Goal: Communication & Community: Answer question/provide support

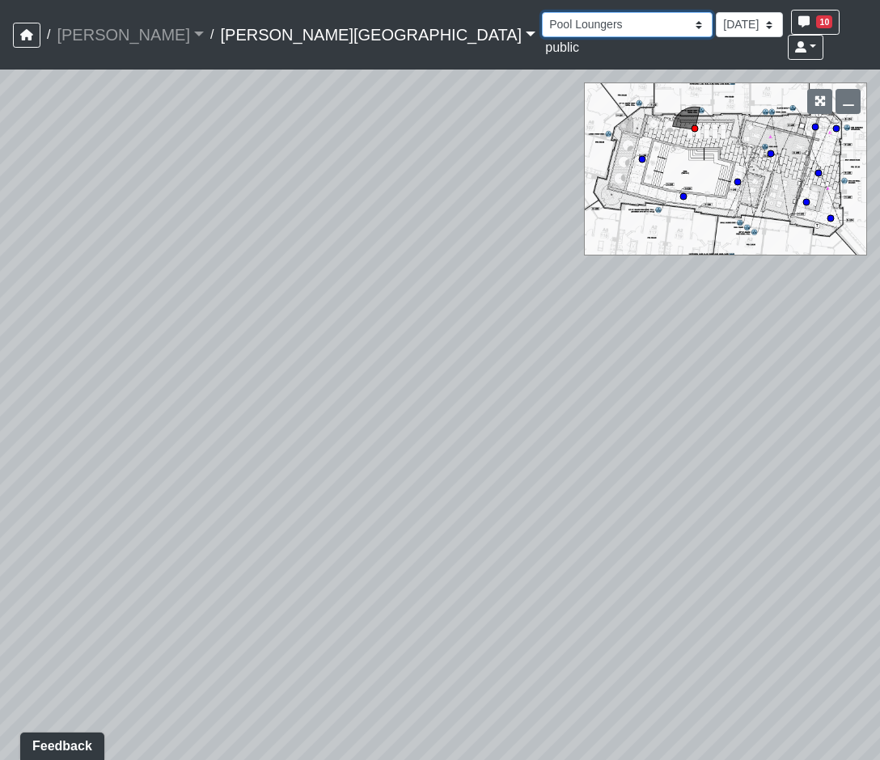
click at [542, 26] on select "Hallway Hospitality Bar Package Room Package Room Entry Pool Courtyard Entry 1 …" at bounding box center [627, 24] width 171 height 25
click at [542, 12] on select "Hallway Hospitality Bar Package Room Package Room Entry Pool Courtyard Entry 1 …" at bounding box center [627, 24] width 171 height 25
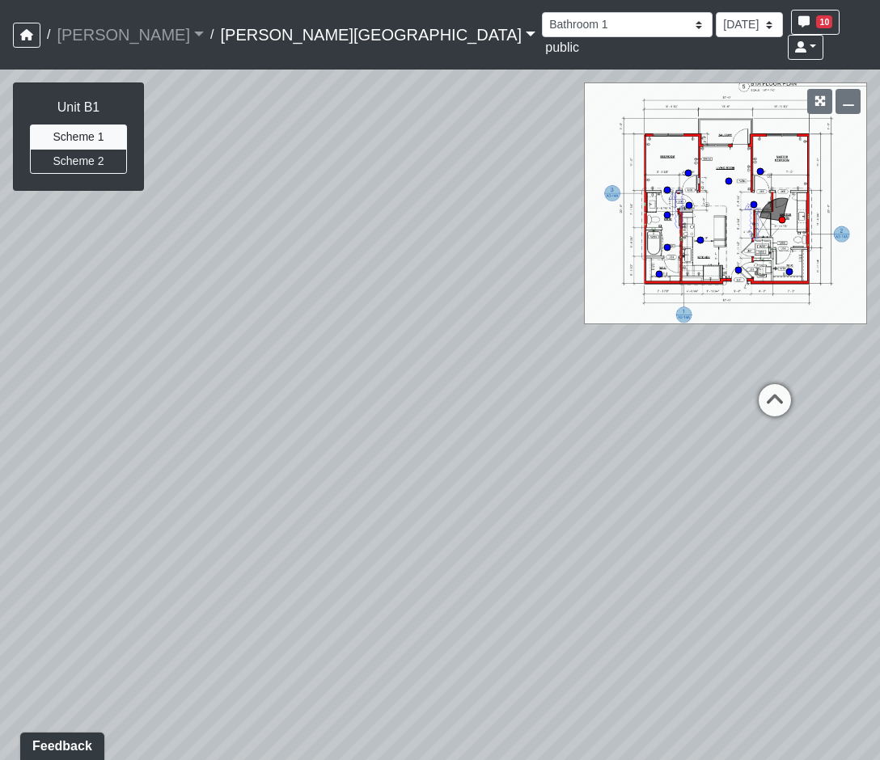
drag, startPoint x: 779, startPoint y: 436, endPoint x: 205, endPoint y: 337, distance: 582.5
click at [205, 337] on div "Loading... Coffee Bar Loading... Clubroom - Pool Courtyard Entry 1 Loading... G…" at bounding box center [440, 415] width 880 height 691
drag, startPoint x: 138, startPoint y: 269, endPoint x: 0, endPoint y: 256, distance: 138.9
click at [7, 256] on div "Loading... Coffee Bar Loading... Clubroom - Pool Courtyard Entry 1 Loading... G…" at bounding box center [440, 415] width 880 height 691
drag, startPoint x: 583, startPoint y: 450, endPoint x: -42, endPoint y: 73, distance: 729.8
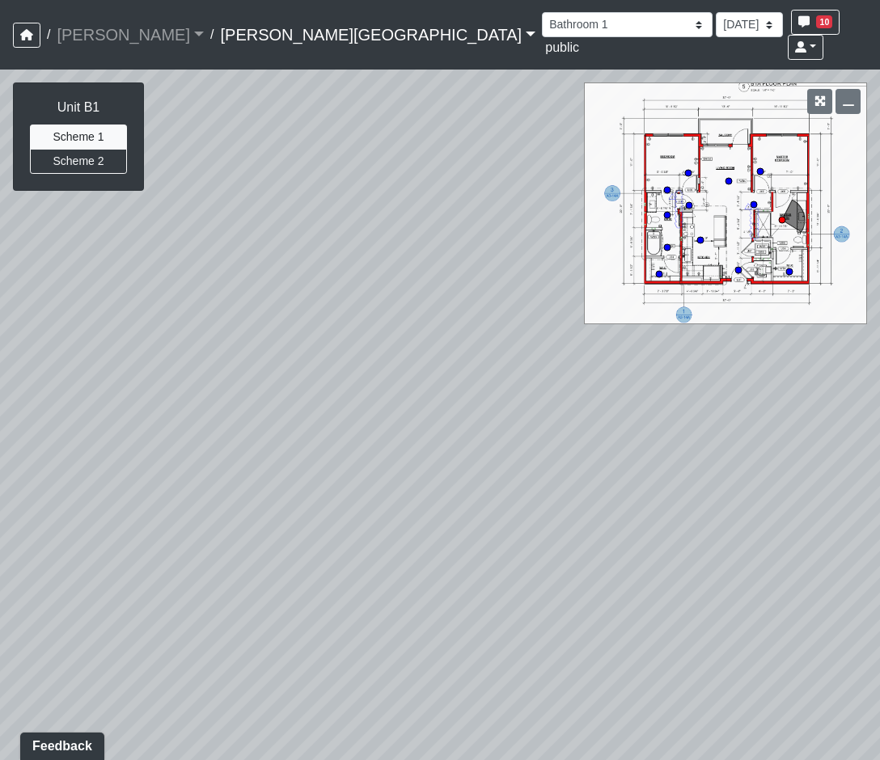
click at [0, 73] on html "/ Flournoy Flournoy Loading... / Ellison Museum District Ellison Museum Distric…" at bounding box center [440, 380] width 880 height 760
drag, startPoint x: 618, startPoint y: 478, endPoint x: -109, endPoint y: 486, distance: 727.0
click at [0, 486] on html "/ Flournoy Flournoy Loading... / Ellison Museum District Ellison Museum Distric…" at bounding box center [440, 380] width 880 height 760
drag, startPoint x: 570, startPoint y: 585, endPoint x: 353, endPoint y: 713, distance: 252.3
click at [350, 732] on div "Loading... Coffee Bar Loading... Clubroom - Pool Courtyard Entry 1 Loading... G…" at bounding box center [440, 415] width 880 height 691
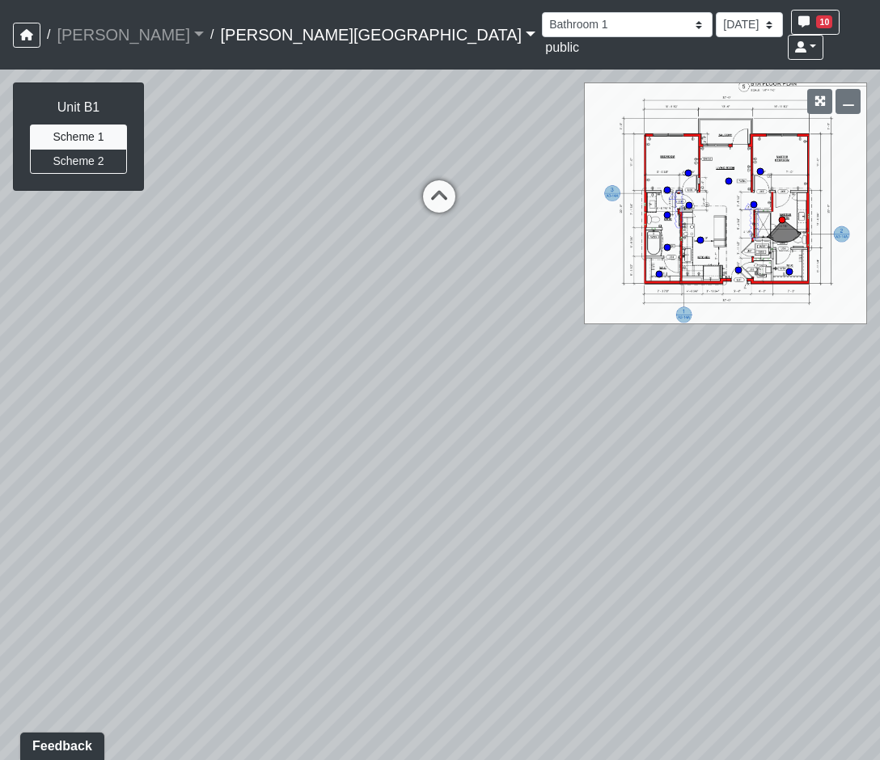
drag, startPoint x: 432, startPoint y: 699, endPoint x: 434, endPoint y: 722, distance: 23.6
click at [433, 738] on div "Loading... Coffee Bar Loading... Clubroom - Pool Courtyard Entry 1 Loading... G…" at bounding box center [440, 415] width 880 height 691
click at [441, 211] on icon at bounding box center [440, 226] width 49 height 49
drag, startPoint x: 374, startPoint y: 319, endPoint x: 312, endPoint y: 251, distance: 91.6
click at [0, 225] on html "/ Flournoy Flournoy Loading... / Ellison Museum District Ellison Museum Distric…" at bounding box center [440, 380] width 880 height 760
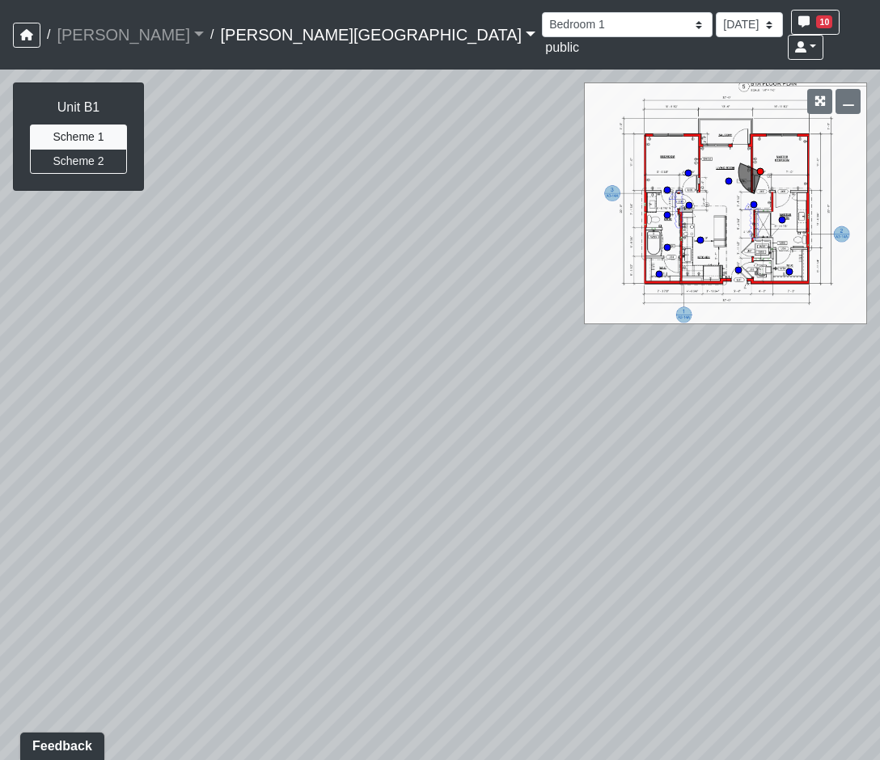
drag, startPoint x: 441, startPoint y: 429, endPoint x: 306, endPoint y: 573, distance: 197.9
click at [289, 646] on div "Loading... Coffee Bar Loading... Clubroom - Pool Courtyard Entry 1 Loading... G…" at bounding box center [440, 415] width 880 height 691
drag, startPoint x: 754, startPoint y: 475, endPoint x: 401, endPoint y: 680, distance: 408.0
click at [401, 680] on div "Loading... Coffee Bar Loading... Clubroom - Pool Courtyard Entry 1 Loading... G…" at bounding box center [440, 415] width 880 height 691
drag, startPoint x: 674, startPoint y: 477, endPoint x: -52, endPoint y: 455, distance: 725.6
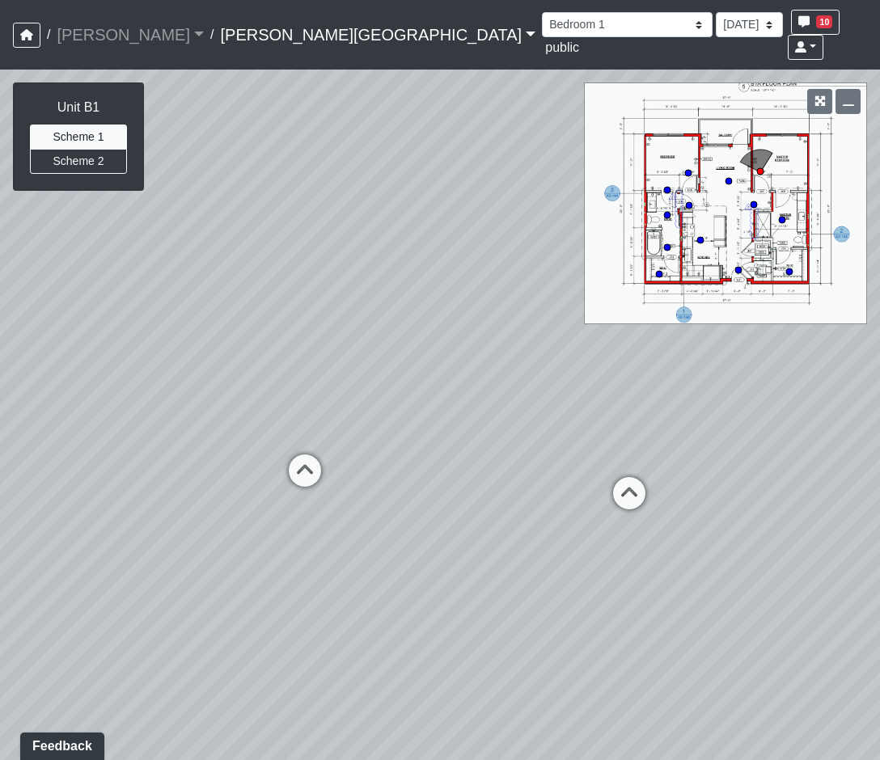
click at [0, 455] on html "/ Flournoy Flournoy Loading... / Ellison Museum District Ellison Museum Distric…" at bounding box center [440, 380] width 880 height 760
drag, startPoint x: 365, startPoint y: 547, endPoint x: 348, endPoint y: 548, distance: 17.8
click at [348, 548] on div "Loading... Coffee Bar Loading... Clubroom - Pool Courtyard Entry 1 Loading... G…" at bounding box center [440, 415] width 880 height 691
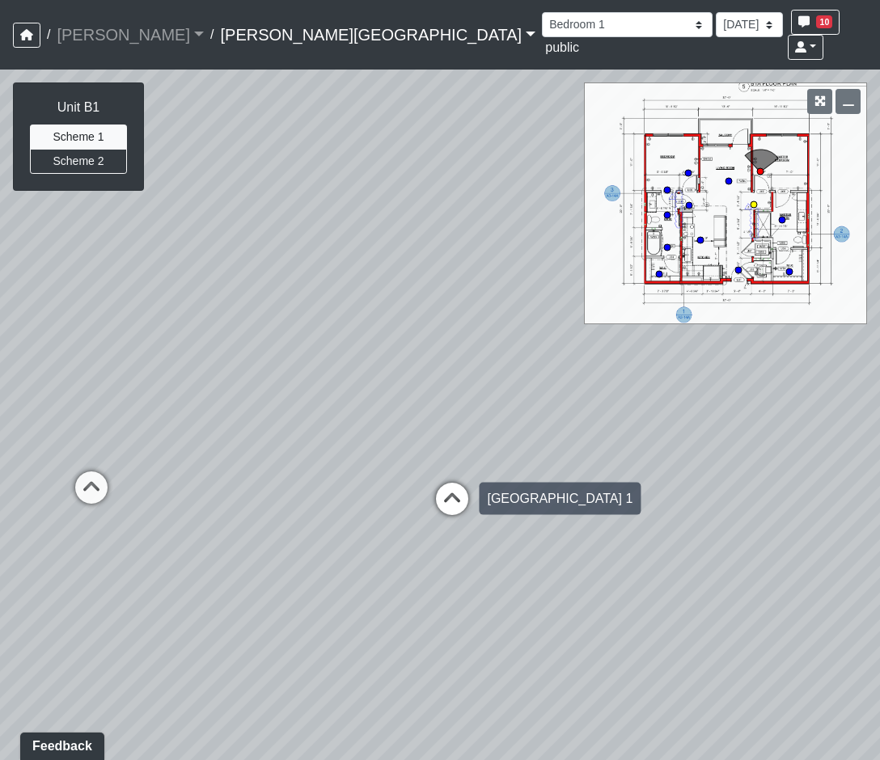
click at [461, 483] on icon at bounding box center [452, 507] width 49 height 49
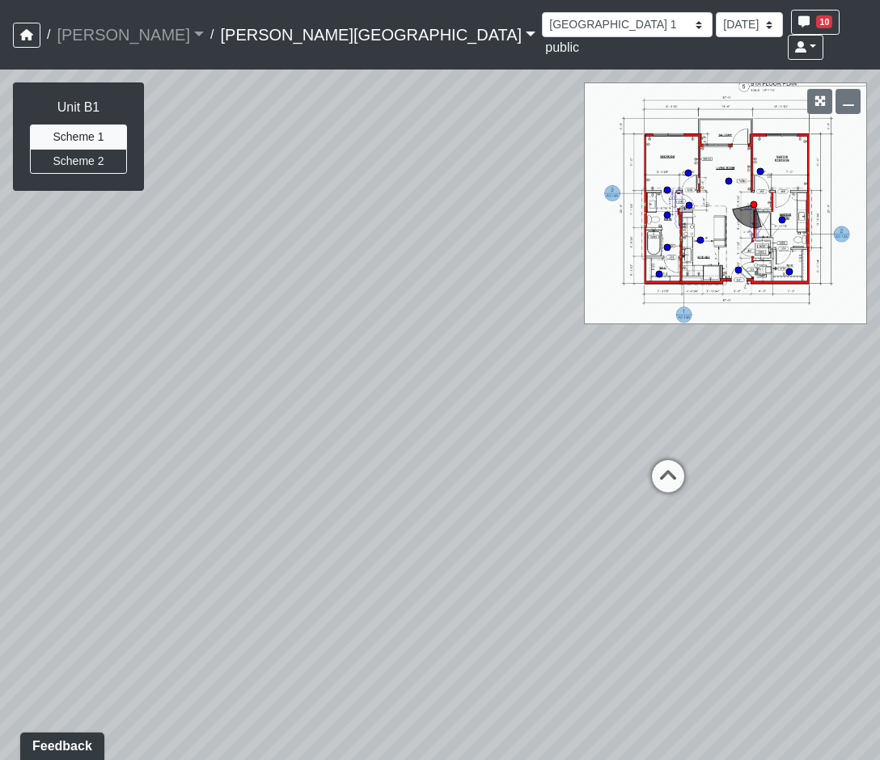
drag, startPoint x: 266, startPoint y: 487, endPoint x: -109, endPoint y: 412, distance: 382.5
click at [0, 412] on html "/ Flournoy Flournoy Loading... / Ellison Museum District Ellison Museum Distric…" at bounding box center [440, 380] width 880 height 760
drag, startPoint x: 520, startPoint y: 589, endPoint x: 445, endPoint y: 649, distance: 96.6
click at [445, 649] on div "Loading... Coffee Bar Loading... Clubroom - Pool Courtyard Entry 1 Loading... G…" at bounding box center [440, 415] width 880 height 691
drag, startPoint x: 429, startPoint y: 427, endPoint x: -44, endPoint y: 437, distance: 473.1
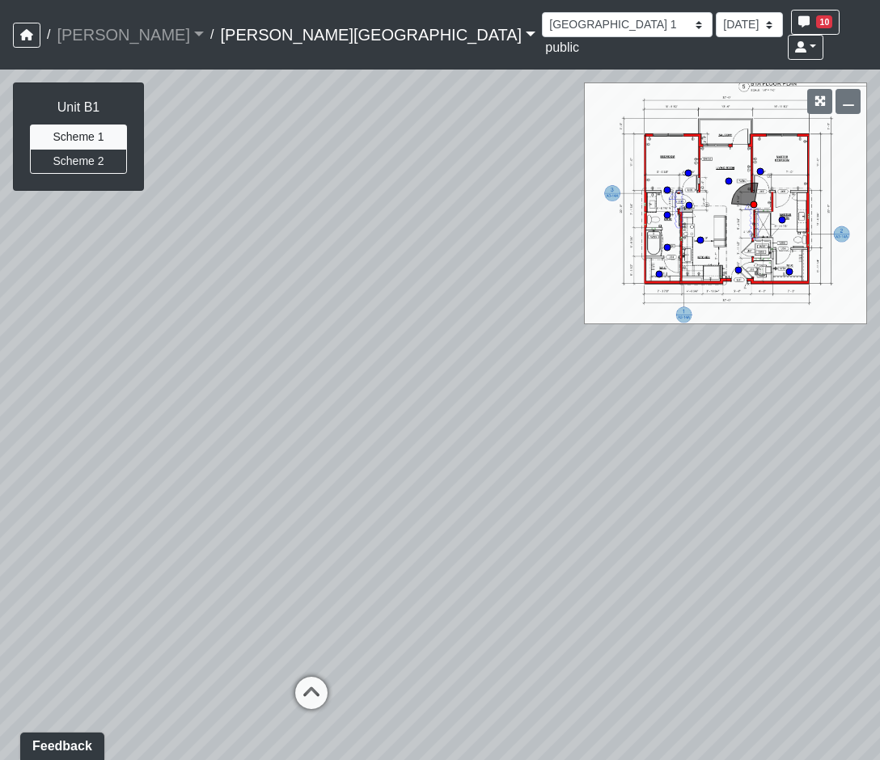
click at [0, 437] on html "/ Flournoy Flournoy Loading... / Ellison Museum District Ellison Museum Distric…" at bounding box center [440, 380] width 880 height 760
drag, startPoint x: 188, startPoint y: 655, endPoint x: 606, endPoint y: 708, distance: 422.2
click at [606, 708] on div "Loading... Coffee Bar Loading... Clubroom - Pool Courtyard Entry 1 Loading... G…" at bounding box center [440, 415] width 880 height 691
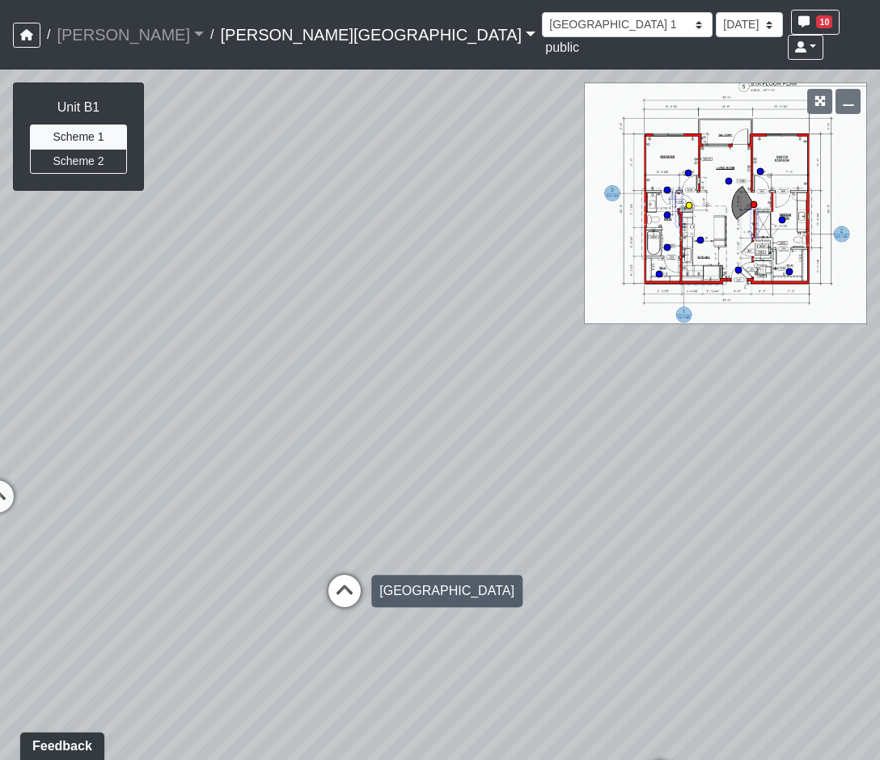
click at [341, 575] on icon at bounding box center [344, 599] width 49 height 49
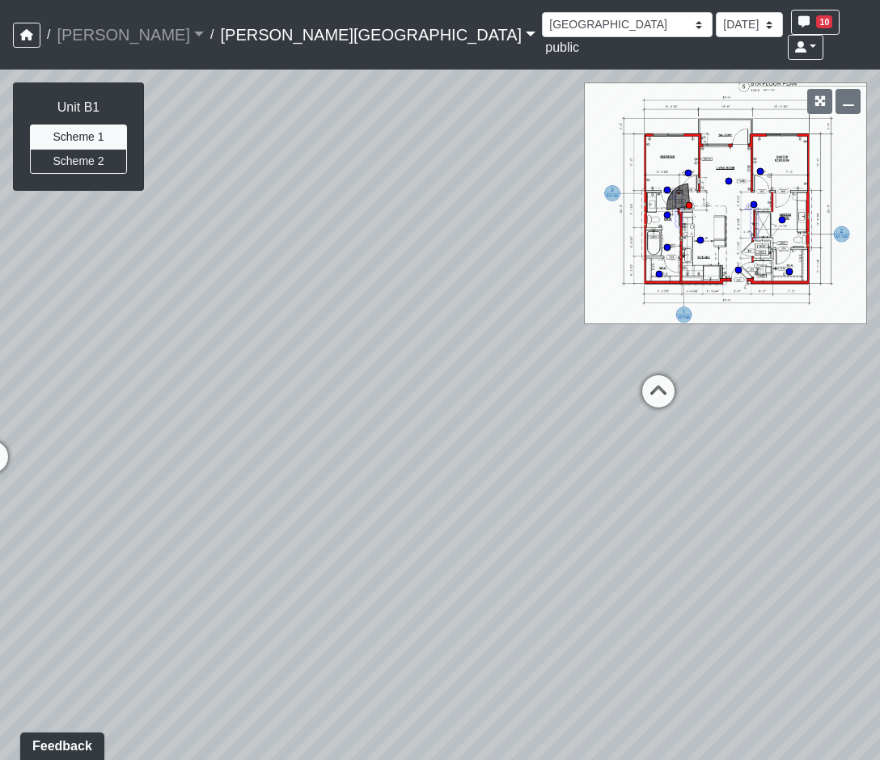
drag, startPoint x: 507, startPoint y: 554, endPoint x: -109, endPoint y: 426, distance: 629.2
click at [0, 426] on html "/ Flournoy Flournoy Loading... / Ellison Museum District Ellison Museum Distric…" at bounding box center [440, 380] width 880 height 760
drag, startPoint x: 627, startPoint y: 639, endPoint x: -109, endPoint y: 549, distance: 742.1
click at [0, 549] on html "/ Flournoy Flournoy Loading... / Ellison Museum District Ellison Museum Distric…" at bounding box center [440, 380] width 880 height 760
drag, startPoint x: 681, startPoint y: 667, endPoint x: 253, endPoint y: 675, distance: 427.8
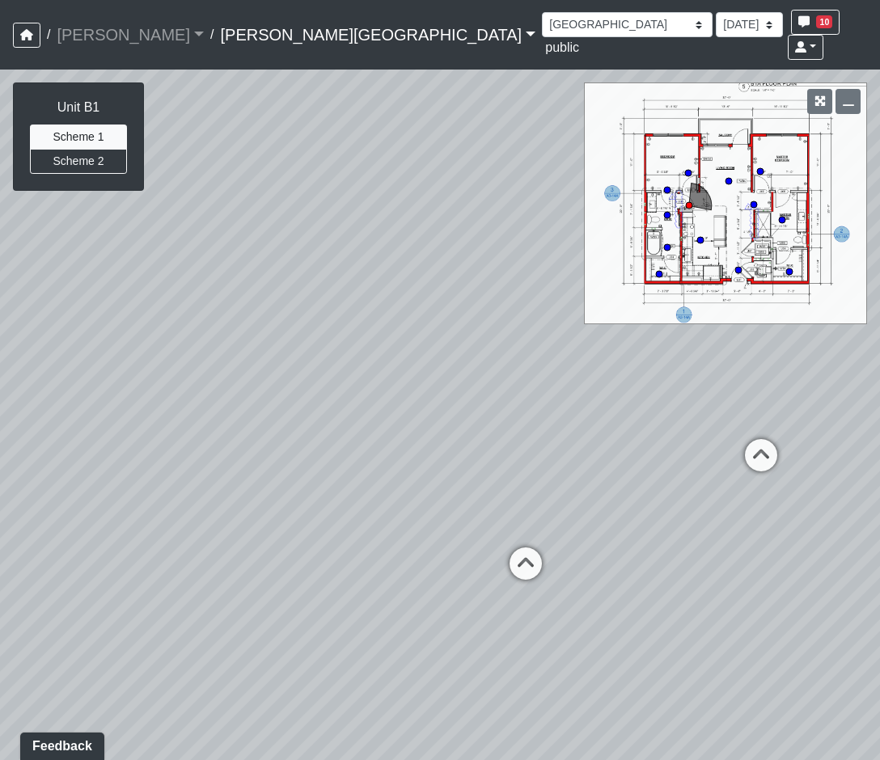
click at [253, 677] on div "Loading... Coffee Bar Loading... Clubroom - Pool Courtyard Entry 1 Loading... G…" at bounding box center [440, 415] width 880 height 691
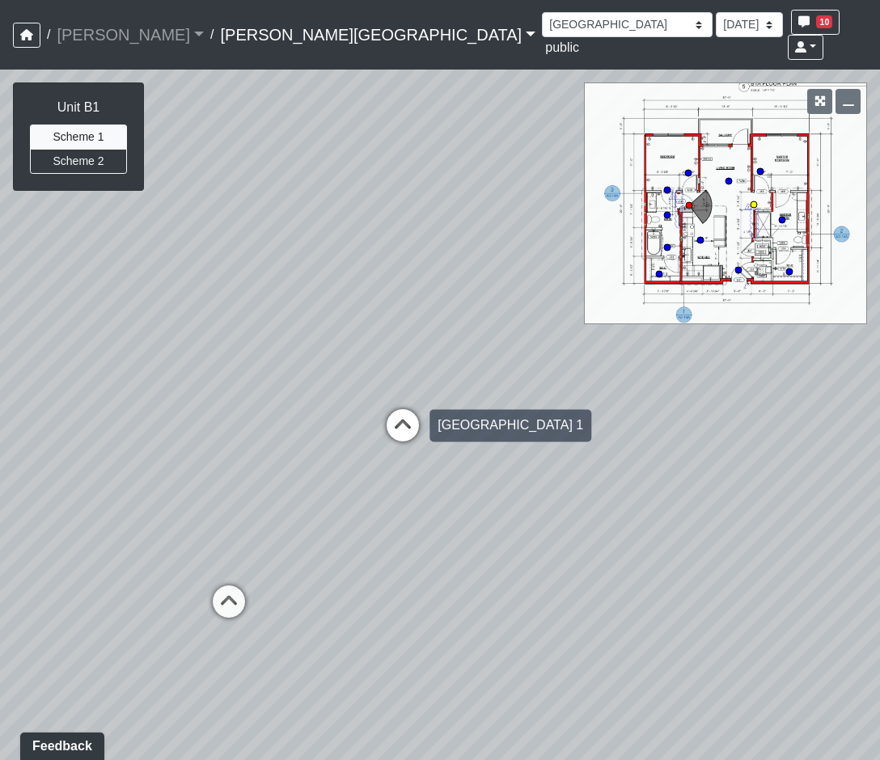
click at [420, 411] on icon at bounding box center [402, 433] width 49 height 49
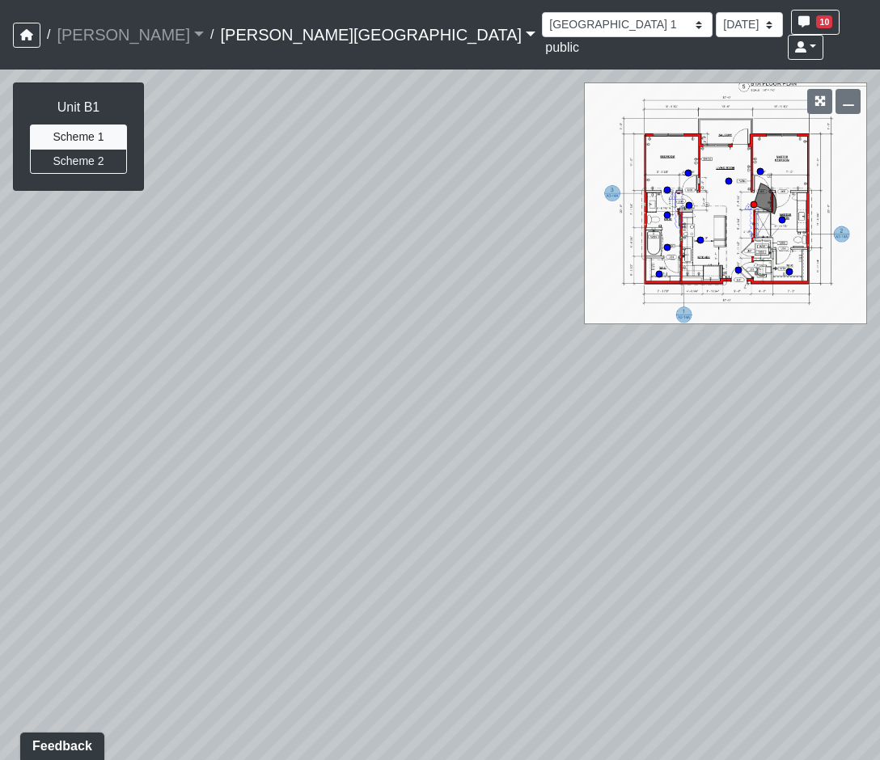
drag, startPoint x: 481, startPoint y: 589, endPoint x: 977, endPoint y: 723, distance: 513.3
click at [879, 723] on html "/ Flournoy Flournoy Loading... / Ellison Museum District Ellison Museum Distric…" at bounding box center [440, 380] width 880 height 760
drag, startPoint x: 888, startPoint y: 627, endPoint x: 1178, endPoint y: 662, distance: 292.4
click at [879, 662] on html "/ Flournoy Flournoy Loading... / Ellison Museum District Ellison Museum Distric…" at bounding box center [440, 380] width 880 height 760
drag, startPoint x: 488, startPoint y: 533, endPoint x: -32, endPoint y: 282, distance: 577.9
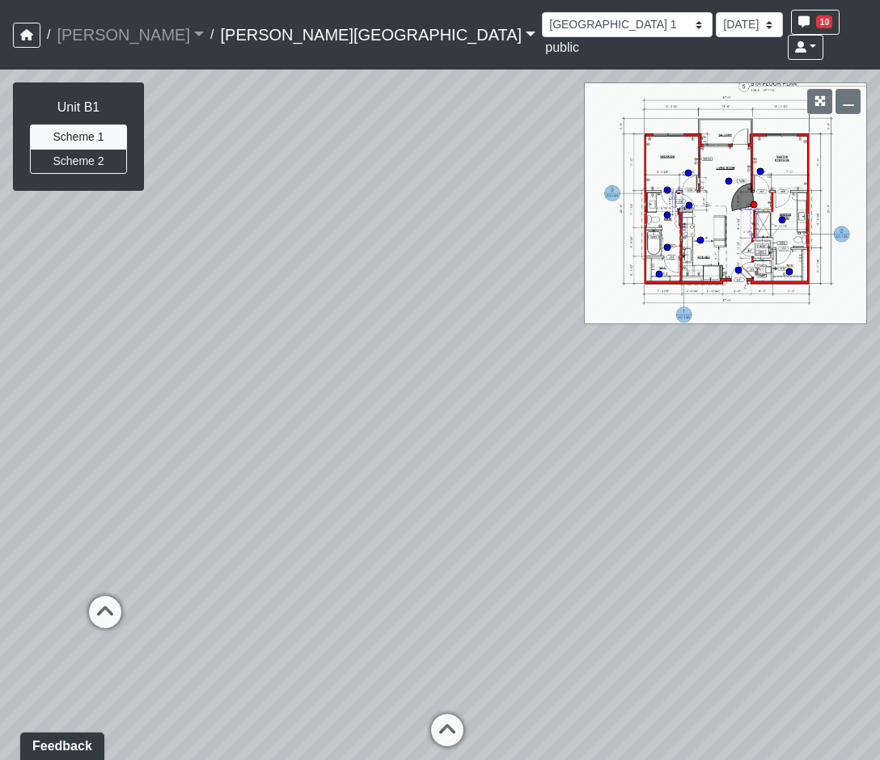
click at [0, 282] on html "/ Flournoy Flournoy Loading... / Ellison Museum District Ellison Museum Distric…" at bounding box center [440, 380] width 880 height 760
drag, startPoint x: 495, startPoint y: 563, endPoint x: 675, endPoint y: 550, distance: 180.8
click at [675, 550] on div "Loading... Coffee Bar Loading... Clubroom - Pool Courtyard Entry 1 Loading... G…" at bounding box center [440, 415] width 880 height 691
drag, startPoint x: 184, startPoint y: 513, endPoint x: 751, endPoint y: 568, distance: 569.4
click at [751, 568] on div "Loading... Coffee Bar Loading... Clubroom - Pool Courtyard Entry 1 Loading... G…" at bounding box center [440, 415] width 880 height 691
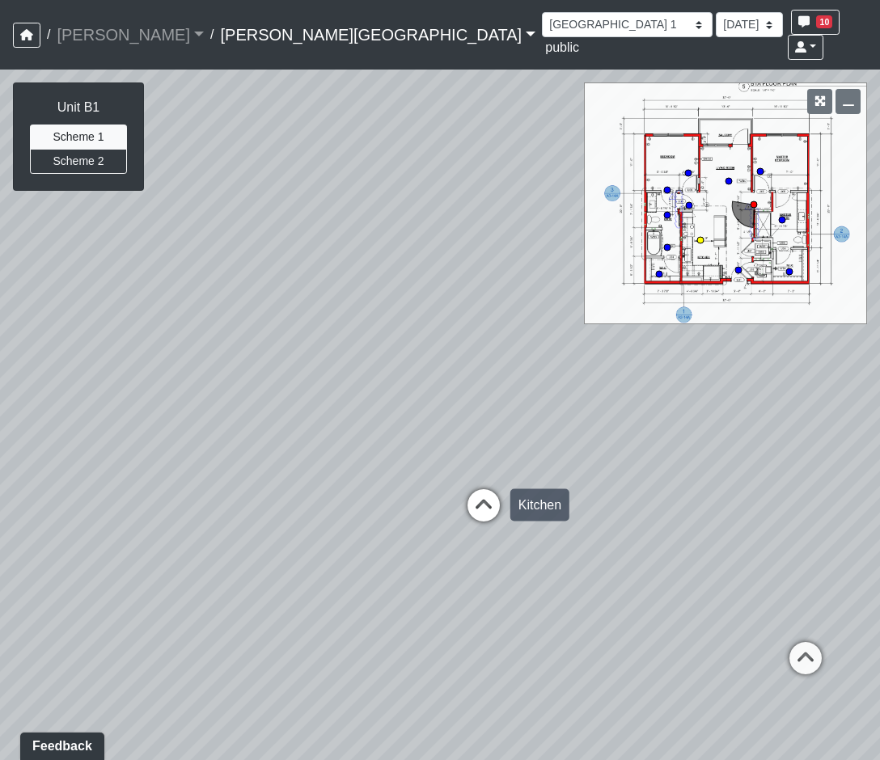
click at [468, 489] on icon at bounding box center [483, 513] width 49 height 49
drag, startPoint x: 571, startPoint y: 539, endPoint x: -38, endPoint y: 466, distance: 613.2
click at [0, 466] on html "/ Flournoy Flournoy Loading... / Ellison Museum District Ellison Museum Distric…" at bounding box center [440, 380] width 880 height 760
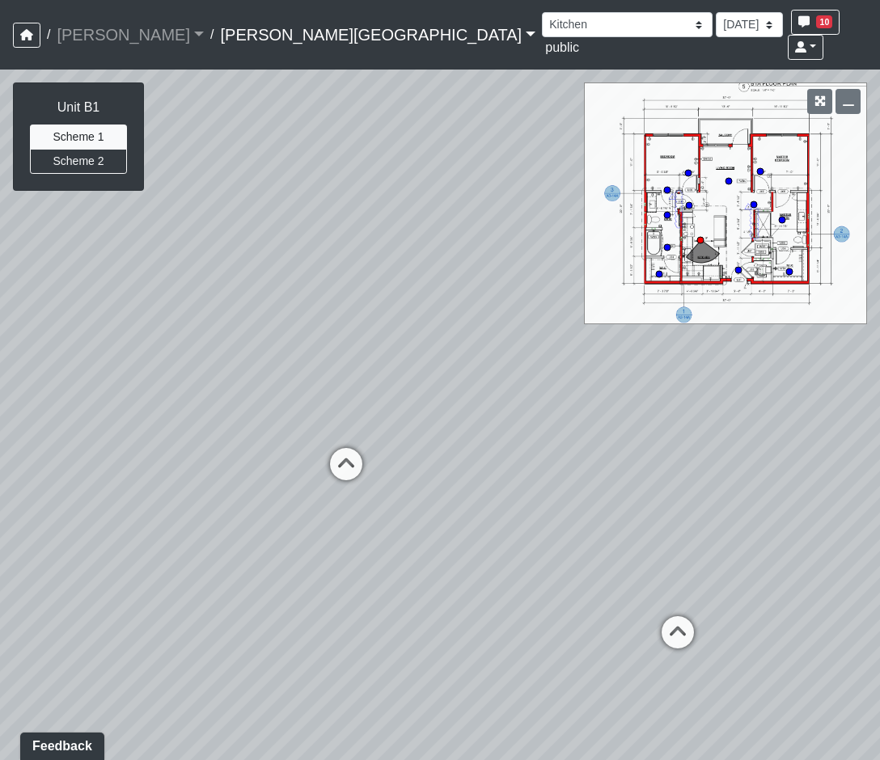
drag, startPoint x: 578, startPoint y: 531, endPoint x: 308, endPoint y: 636, distance: 289.5
click at [308, 636] on div "Loading... Coffee Bar Loading... Clubroom - Pool Courtyard Entry 1 Loading... G…" at bounding box center [440, 415] width 880 height 691
click at [356, 448] on icon at bounding box center [346, 472] width 49 height 49
drag, startPoint x: 441, startPoint y: 523, endPoint x: 846, endPoint y: 539, distance: 405.4
click at [846, 539] on div "Loading... Coffee Bar Loading... Clubroom - Pool Courtyard Entry 1 Loading... G…" at bounding box center [440, 415] width 880 height 691
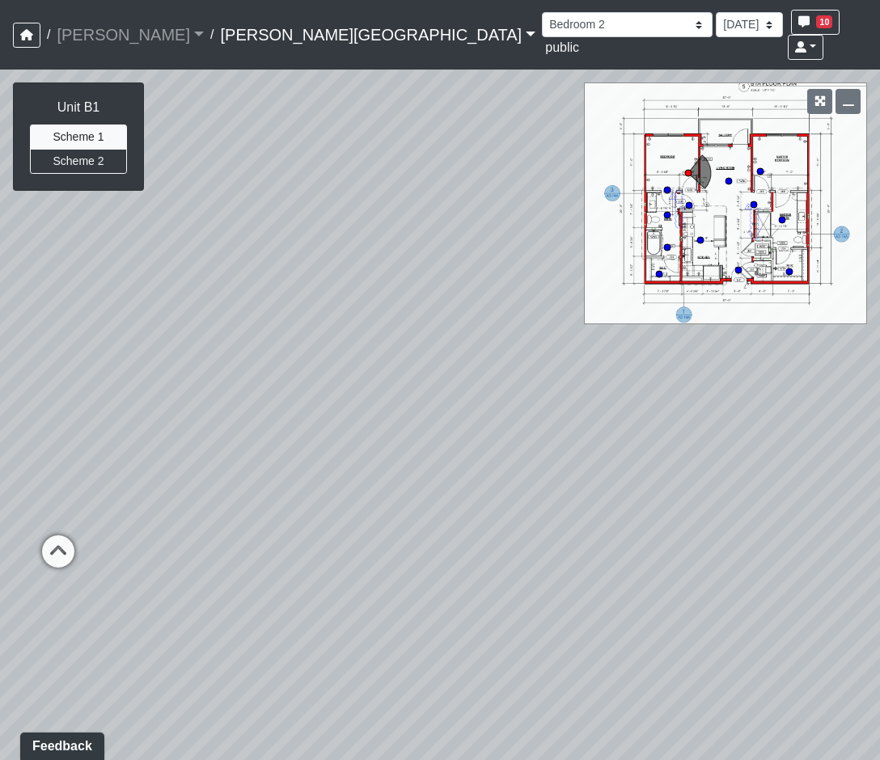
drag, startPoint x: 220, startPoint y: 454, endPoint x: 572, endPoint y: 492, distance: 354.6
click at [572, 492] on div "Loading... Coffee Bar Loading... Clubroom - Pool Courtyard Entry 1 Loading... G…" at bounding box center [440, 415] width 880 height 691
drag, startPoint x: 212, startPoint y: 614, endPoint x: 361, endPoint y: 463, distance: 212.7
click at [361, 463] on div "Loading... Coffee Bar Loading... Clubroom - Pool Courtyard Entry 1 Loading... G…" at bounding box center [440, 415] width 880 height 691
click at [230, 396] on icon at bounding box center [235, 420] width 49 height 49
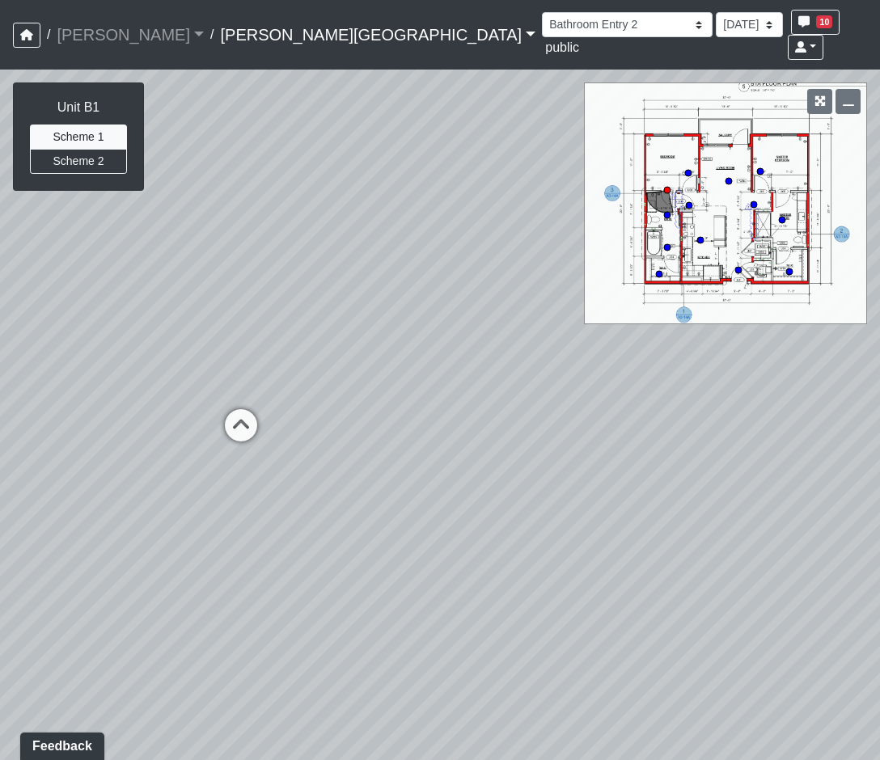
drag, startPoint x: 201, startPoint y: 388, endPoint x: 598, endPoint y: 401, distance: 397.2
click at [598, 401] on div "Loading... Coffee Bar Loading... Clubroom - Pool Courtyard Entry 1 Loading... G…" at bounding box center [440, 415] width 880 height 691
click at [275, 406] on icon at bounding box center [275, 430] width 49 height 49
drag, startPoint x: 509, startPoint y: 437, endPoint x: -109, endPoint y: 299, distance: 632.9
click at [0, 299] on html "/ Flournoy Flournoy Loading... / Ellison Museum District Ellison Museum Distric…" at bounding box center [440, 380] width 880 height 760
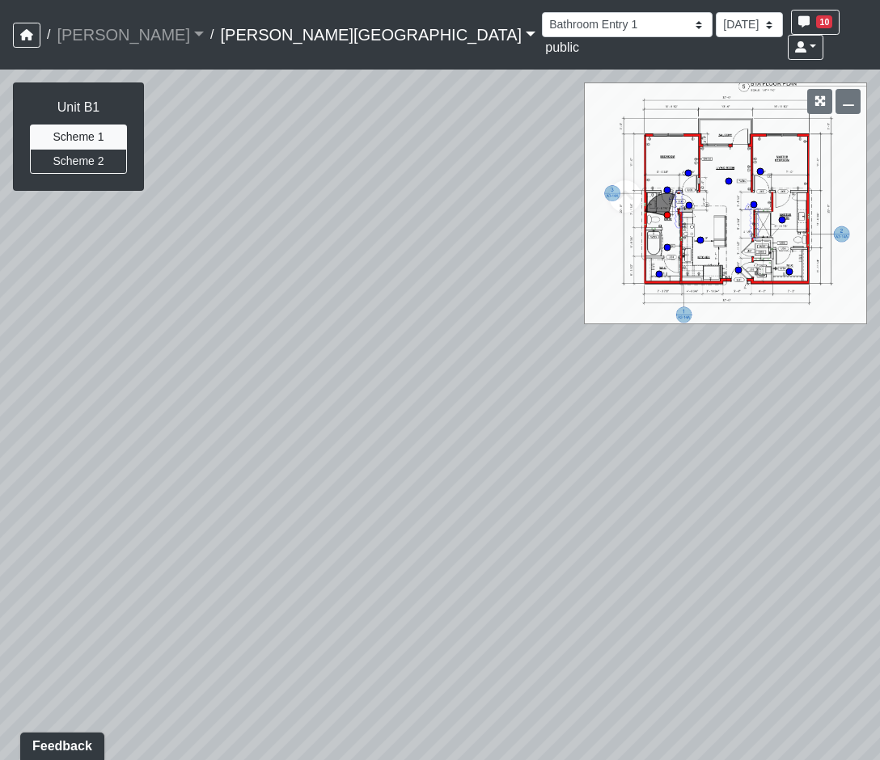
drag, startPoint x: 487, startPoint y: 443, endPoint x: -109, endPoint y: 404, distance: 597.2
click at [0, 404] on html "/ Flournoy Flournoy Loading... / Ellison Museum District Ellison Museum Distric…" at bounding box center [440, 380] width 880 height 760
drag, startPoint x: 504, startPoint y: 395, endPoint x: 301, endPoint y: 492, distance: 225.3
click at [281, 522] on div "Loading... Coffee Bar Loading... Clubroom - Pool Courtyard Entry 1 Loading... G…" at bounding box center [440, 415] width 880 height 691
click at [438, 303] on icon at bounding box center [424, 327] width 49 height 49
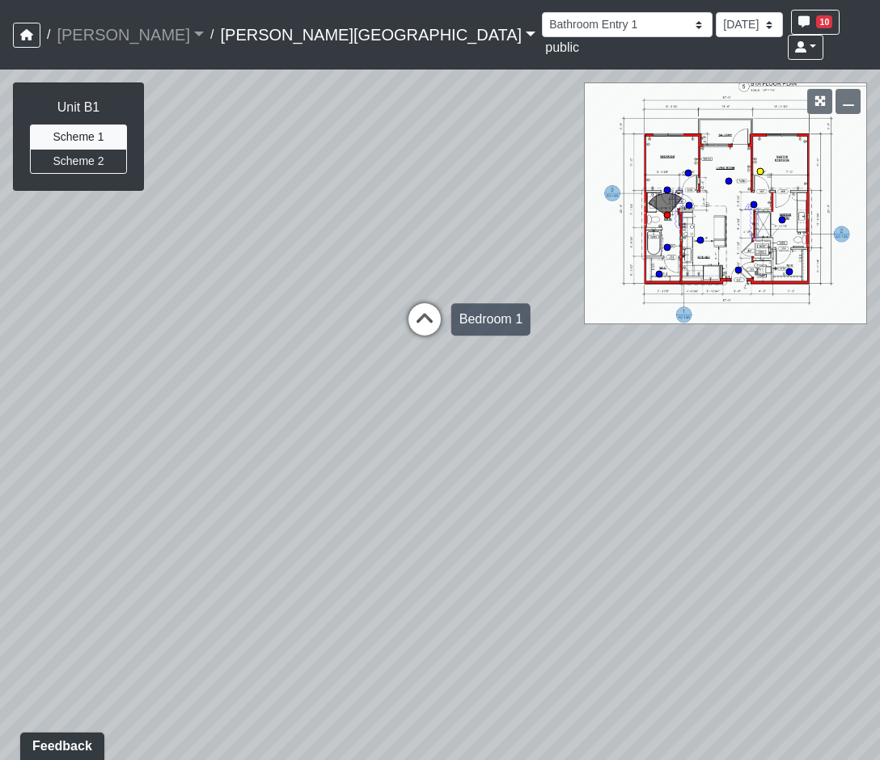
select select "6reqKEibiCHTNjRe2PVEZC"
drag, startPoint x: 57, startPoint y: 286, endPoint x: -109, endPoint y: 159, distance: 208.8
click at [0, 159] on html "/ Flournoy Flournoy Loading... / Ellison Museum District Ellison Museum Distric…" at bounding box center [440, 380] width 880 height 760
drag, startPoint x: 623, startPoint y: 401, endPoint x: 23, endPoint y: 365, distance: 601.0
click at [23, 365] on div "Loading... Coffee Bar Loading... Clubroom - Pool Courtyard Entry 1 Loading... G…" at bounding box center [440, 415] width 880 height 691
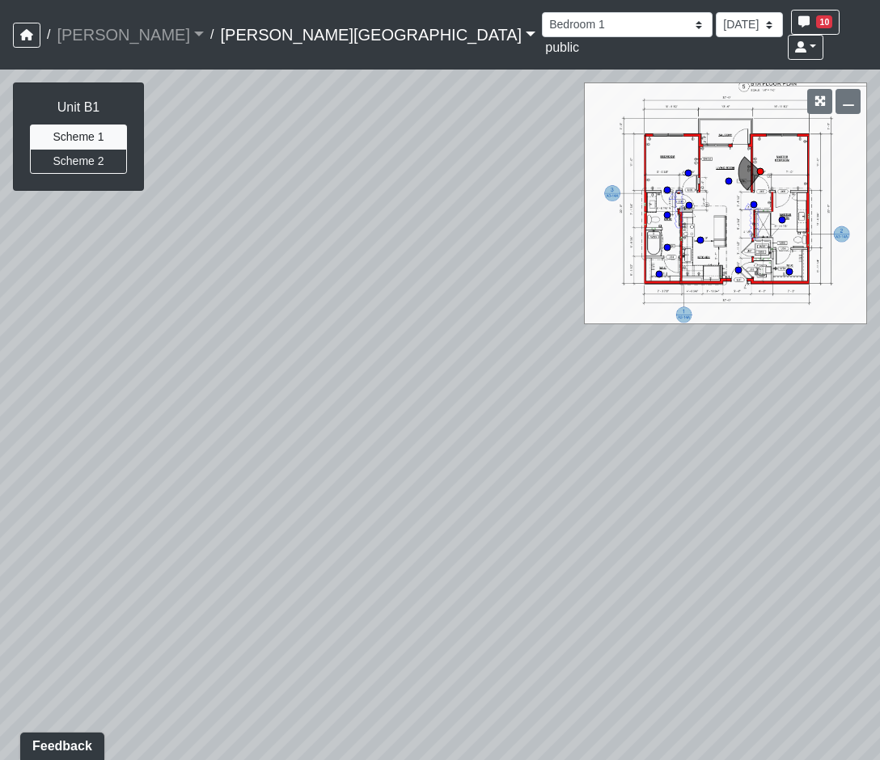
drag, startPoint x: 479, startPoint y: 471, endPoint x: 716, endPoint y: 635, distance: 288.2
click at [716, 635] on div "Loading... Coffee Bar Loading... Clubroom - Pool Courtyard Entry 1 Loading... G…" at bounding box center [440, 415] width 880 height 691
drag, startPoint x: 510, startPoint y: 374, endPoint x: 156, endPoint y: 430, distance: 358.5
click at [156, 430] on div "Loading... Coffee Bar Loading... Clubroom - Pool Courtyard Entry 1 Loading... G…" at bounding box center [440, 415] width 880 height 691
click at [822, 95] on icon "button" at bounding box center [819, 100] width 11 height 11
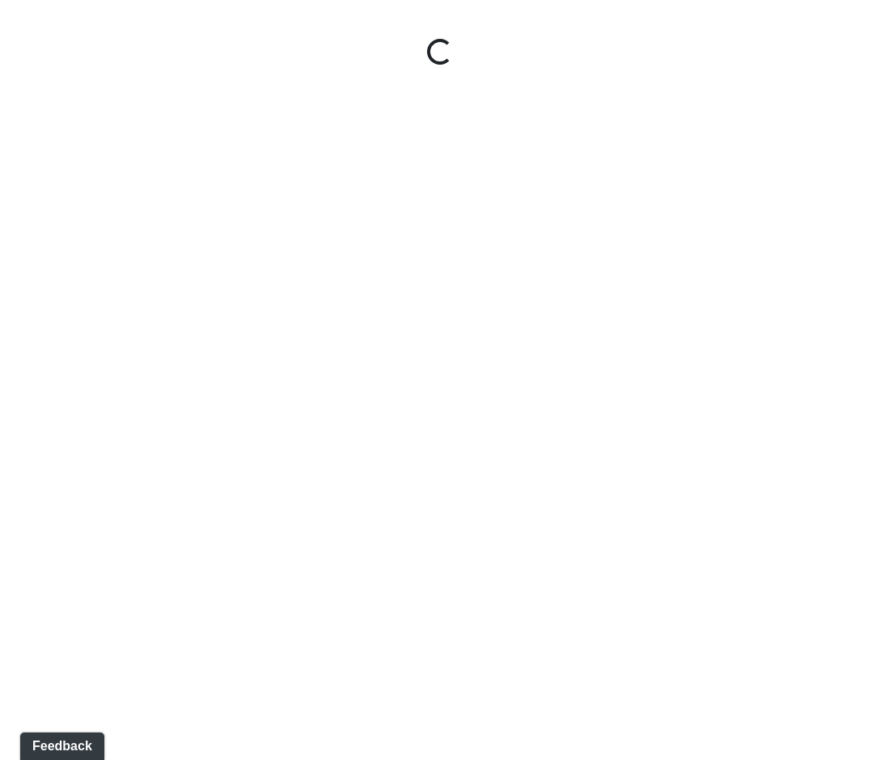
select select "rF9Y2TWouUAfWVEd1Berio"
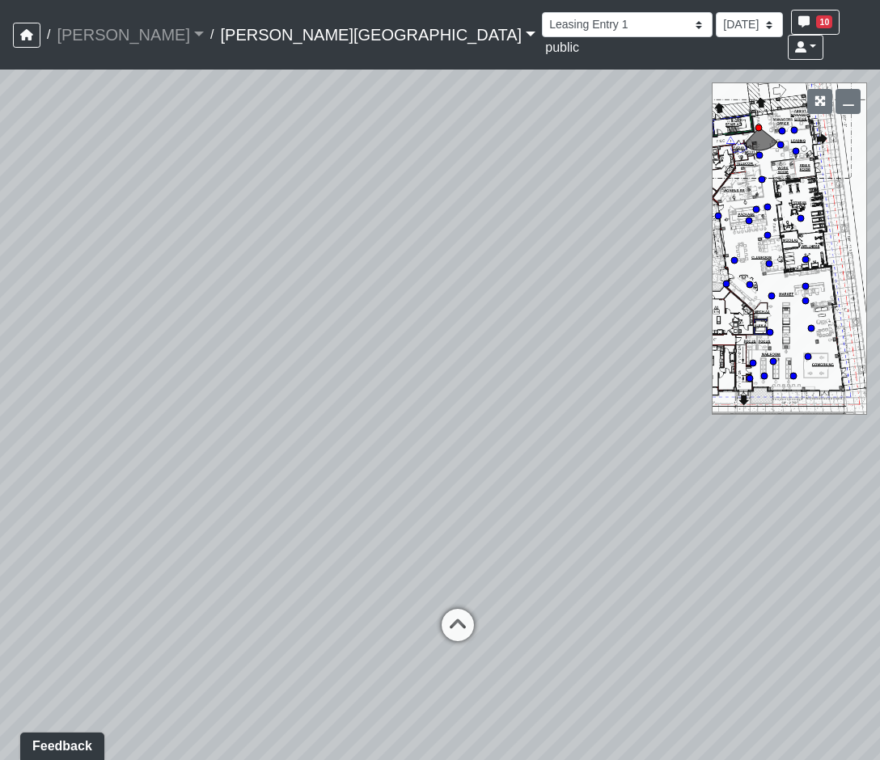
click at [224, 28] on link "[PERSON_NAME][GEOGRAPHIC_DATA]" at bounding box center [377, 35] width 315 height 32
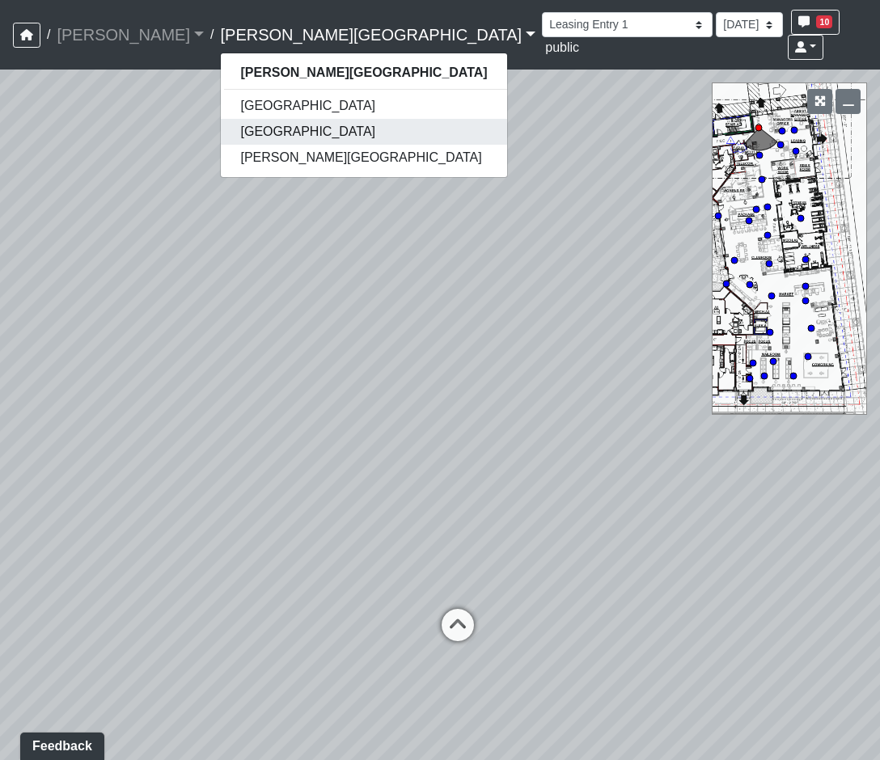
click at [226, 119] on link "[GEOGRAPHIC_DATA]" at bounding box center [363, 132] width 285 height 26
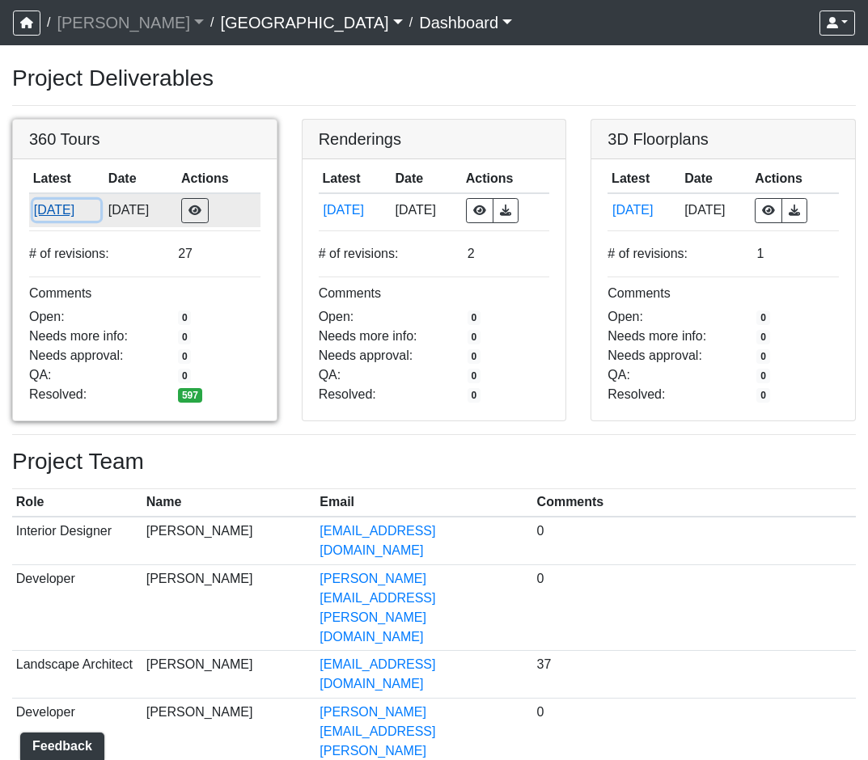
click at [54, 219] on button "8/28/2025" at bounding box center [66, 210] width 67 height 21
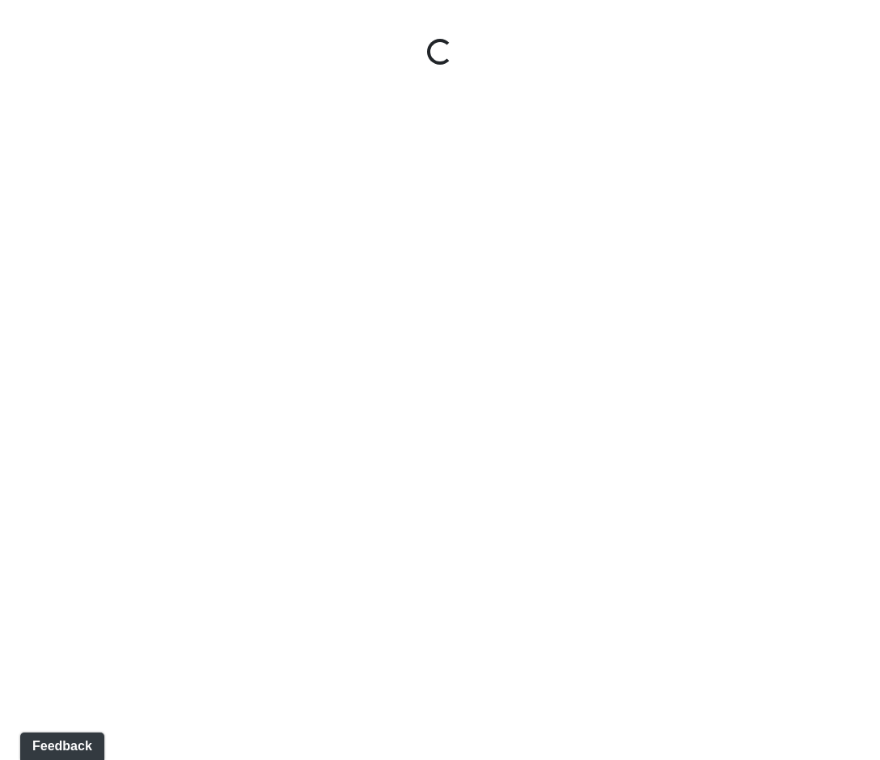
select select "gontoaMErPAtzSBVXh4ptW"
select select "h3ebyGk32eUmSzz99H473o"
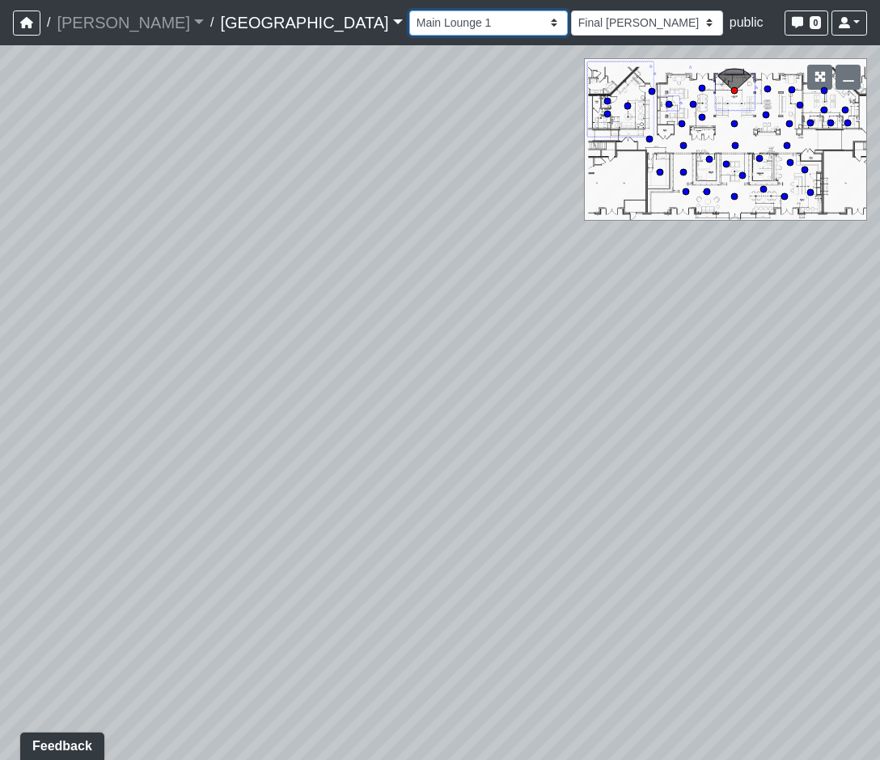
drag, startPoint x: 403, startPoint y: 23, endPoint x: 399, endPoint y: 33, distance: 10.2
click at [409, 23] on select "Breezeway Entry Fireplace 1 Fireplace 2 Gate Golf Holes Shade Sails Sidewalk 1 …" at bounding box center [488, 23] width 158 height 25
click at [409, 11] on select "Breezeway Entry Fireplace 1 Fireplace 2 Gate Golf Holes Shade Sails Sidewalk 1 …" at bounding box center [488, 23] width 158 height 25
select select "uJQ2ezZvamJ3G1Hx6KeXs1"
select select "h3ebyGk32eUmSzz99H473o"
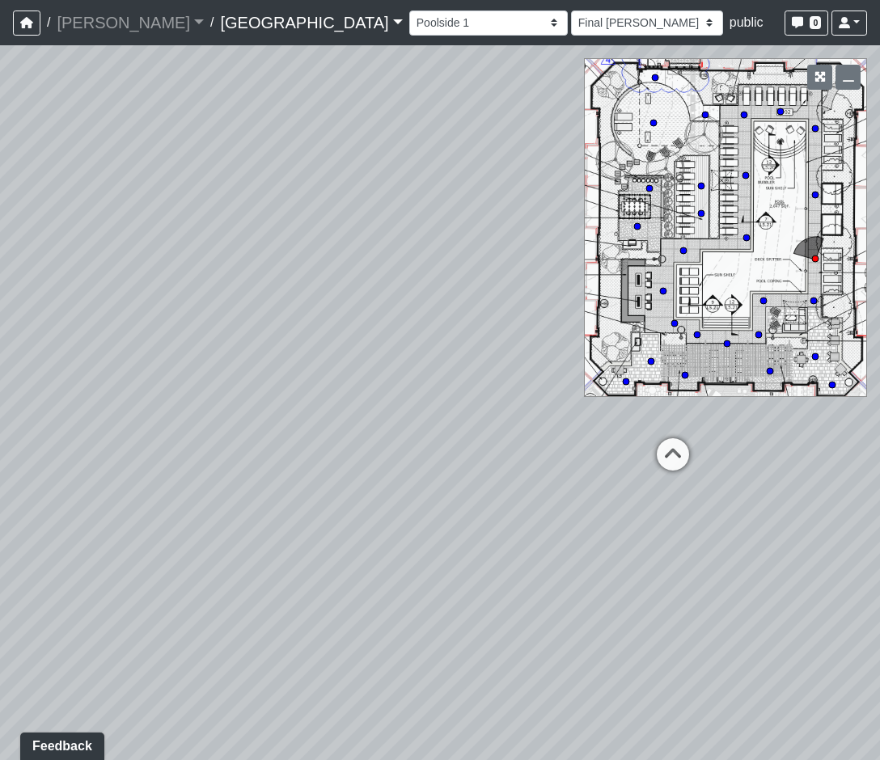
drag, startPoint x: 306, startPoint y: 499, endPoint x: 216, endPoint y: 463, distance: 97.6
click at [216, 463] on div "Loading... Pool Courtyard Entry 1 Loading... Main Lounge 2 Loading... Pool Cour…" at bounding box center [440, 402] width 880 height 715
drag, startPoint x: 239, startPoint y: 408, endPoint x: 817, endPoint y: 515, distance: 587.9
click at [815, 517] on div "Loading... Pool Courtyard Entry 1 Loading... Main Lounge 2 Loading... Pool Cour…" at bounding box center [440, 402] width 880 height 715
drag, startPoint x: 239, startPoint y: 411, endPoint x: 809, endPoint y: 501, distance: 578.0
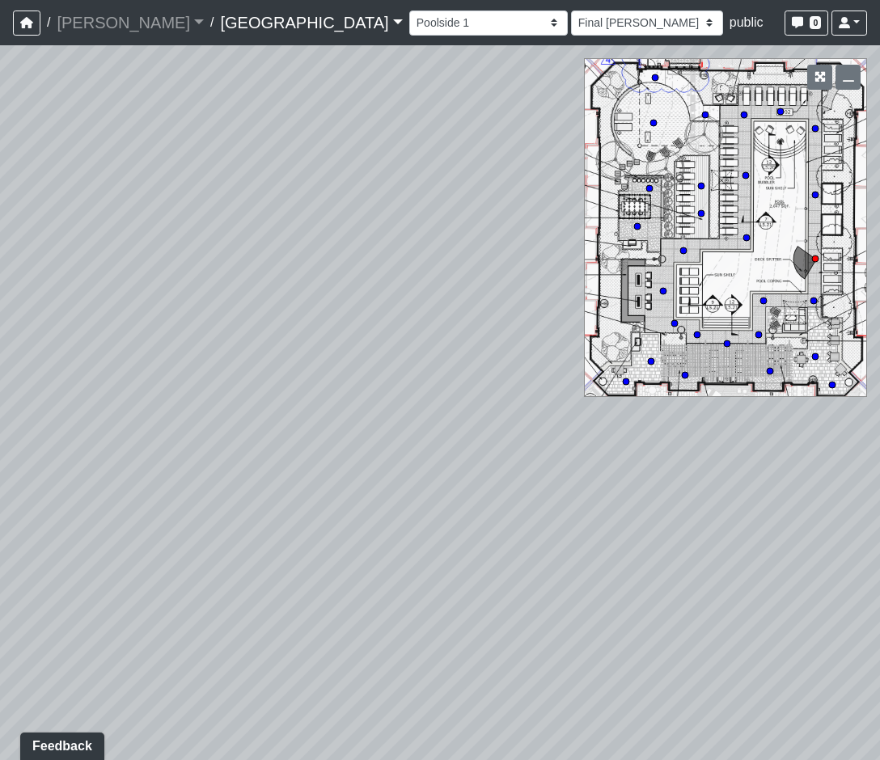
click at [843, 501] on div "Loading... Pool Courtyard Entry 1 Loading... Main Lounge 2 Loading... Pool Cour…" at bounding box center [440, 402] width 880 height 715
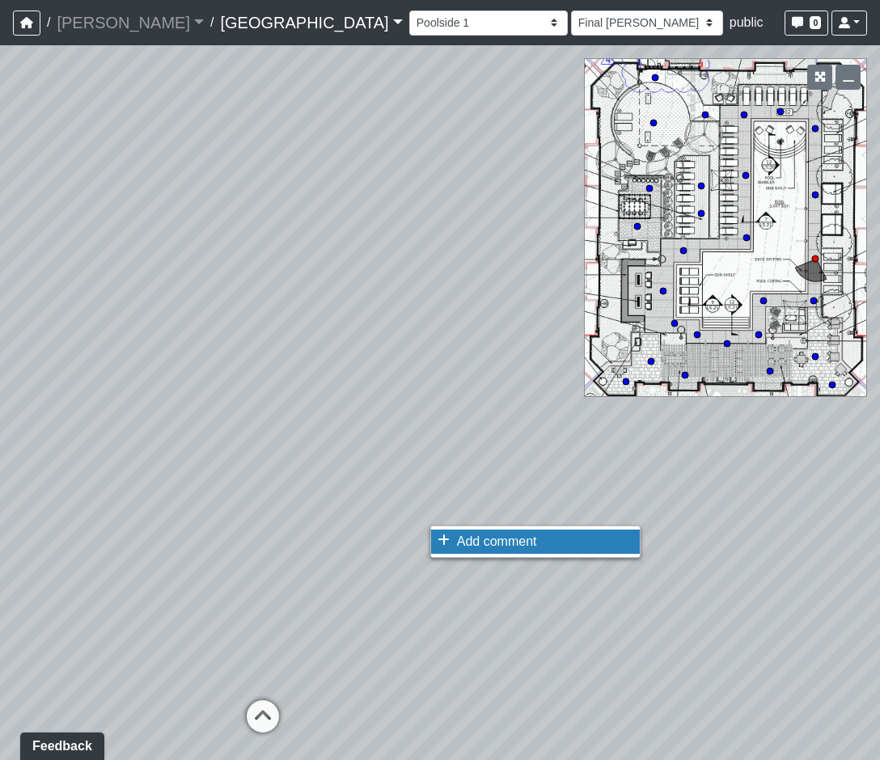
click at [441, 530] on li "Add comment" at bounding box center [535, 542] width 209 height 24
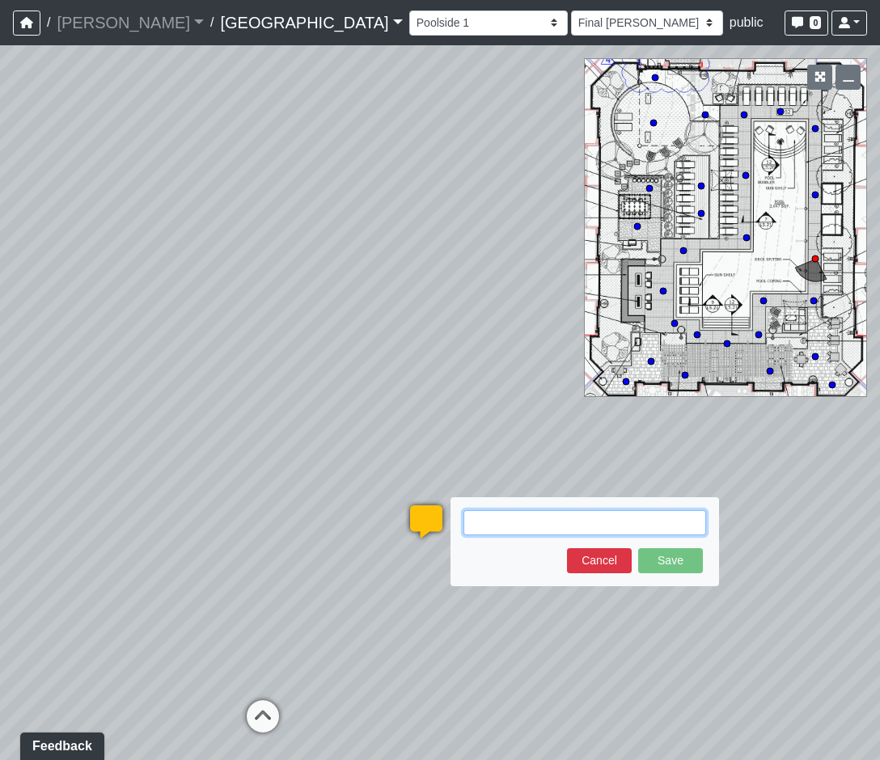
click at [522, 517] on textarea at bounding box center [584, 522] width 243 height 25
paste textarea "https://www.galtechcorp.com/897.htm"
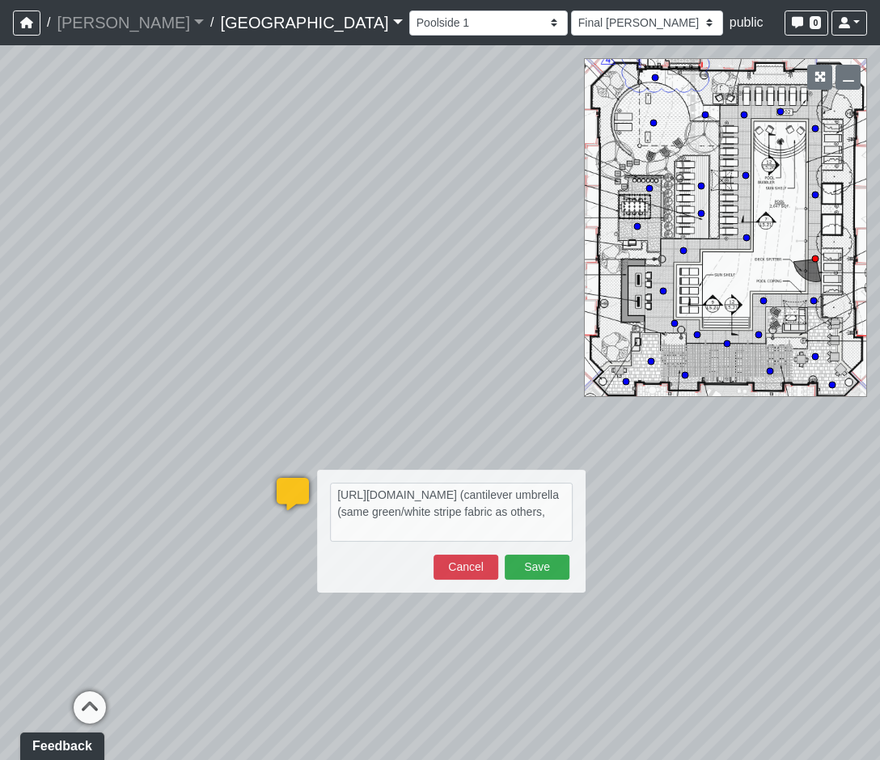
drag, startPoint x: 414, startPoint y: 361, endPoint x: 62, endPoint y: 312, distance: 355.2
click at [0, 282] on html "/ Flournoy Flournoy Loading... / Cool Springs Cool Springs Loading... Cool Spri…" at bounding box center [440, 380] width 880 height 760
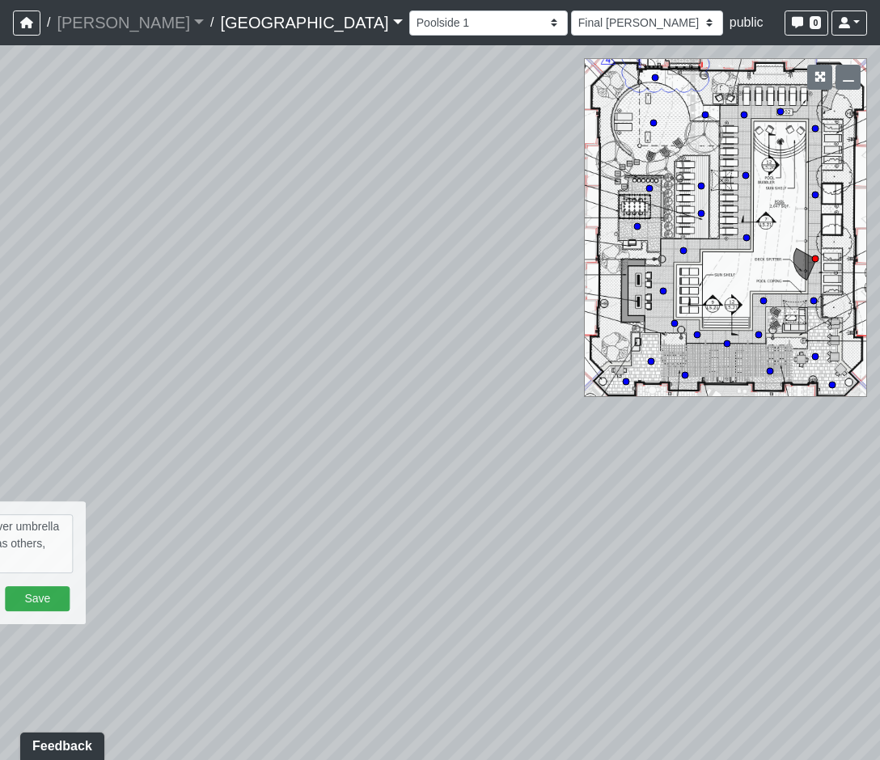
drag, startPoint x: 625, startPoint y: 565, endPoint x: 632, endPoint y: 658, distance: 93.3
click at [644, 661] on div "Loading... Pool Courtyard Entry 1 Loading... Main Lounge 2 Loading... Pool Cour…" at bounding box center [440, 402] width 880 height 715
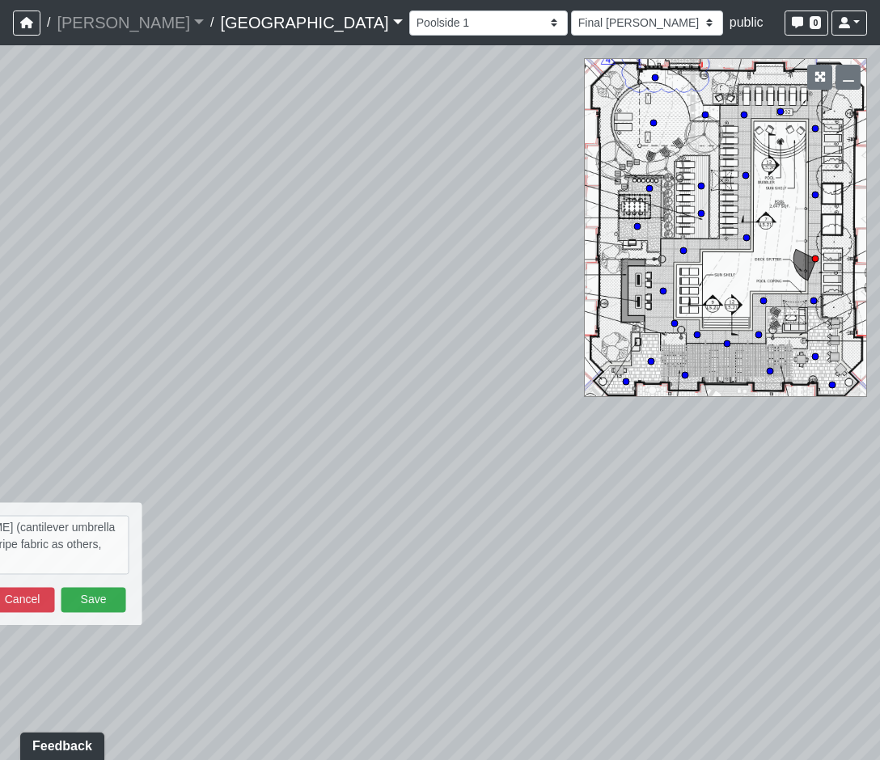
drag, startPoint x: 130, startPoint y: 613, endPoint x: 332, endPoint y: 593, distance: 202.3
click at [332, 593] on div "Loading... Pool Courtyard Entry 1 Loading... Main Lounge 2 Loading... Pool Cour…" at bounding box center [440, 402] width 880 height 715
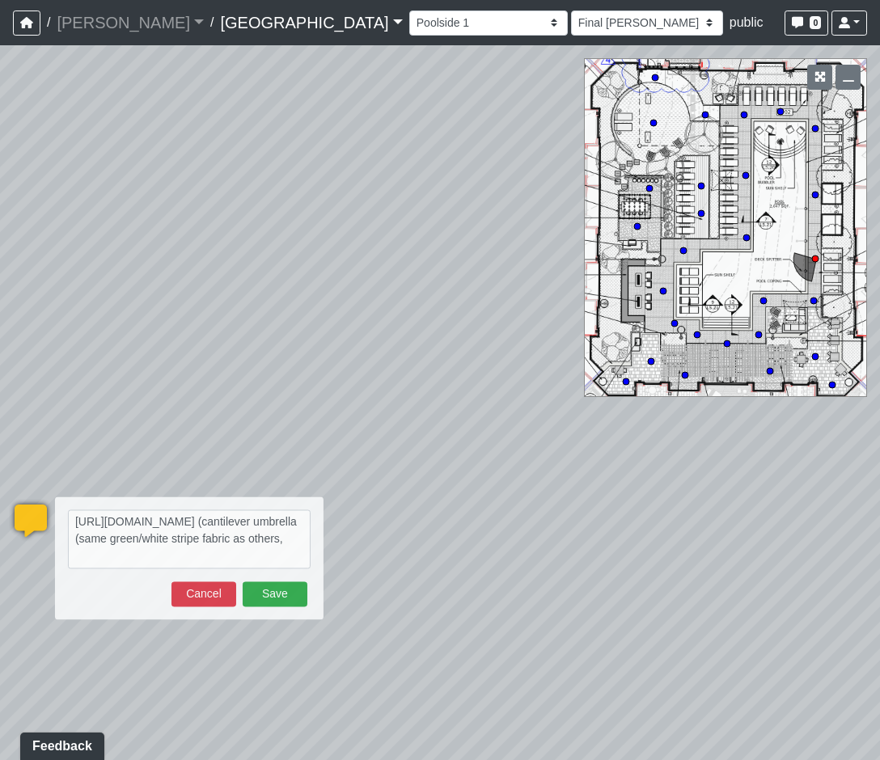
drag, startPoint x: 353, startPoint y: 591, endPoint x: 686, endPoint y: 578, distance: 333.4
click at [685, 578] on div "Loading... Pool Courtyard Entry 1 Loading... Main Lounge 2 Loading... Pool Cour…" at bounding box center [440, 402] width 880 height 715
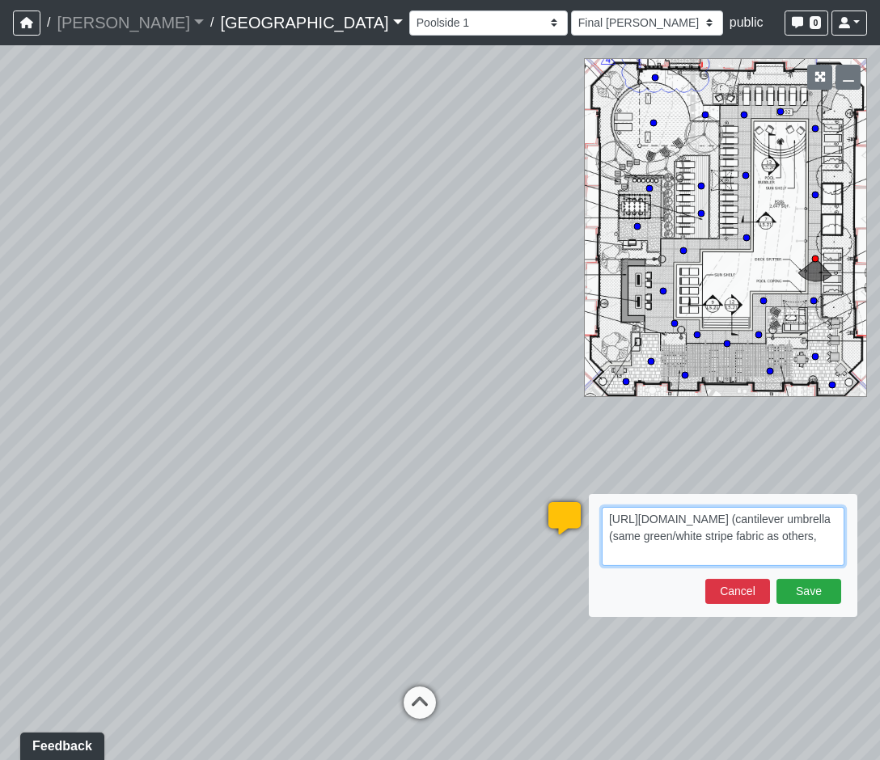
click at [720, 550] on textarea "https://www.galtechcorp.com/897.htm (cantilever umbrella (same green/white stri…" at bounding box center [723, 536] width 243 height 59
type textarea "https://www.galtechcorp.com/897.htm (cantilever umbrella (same green/white stri…"
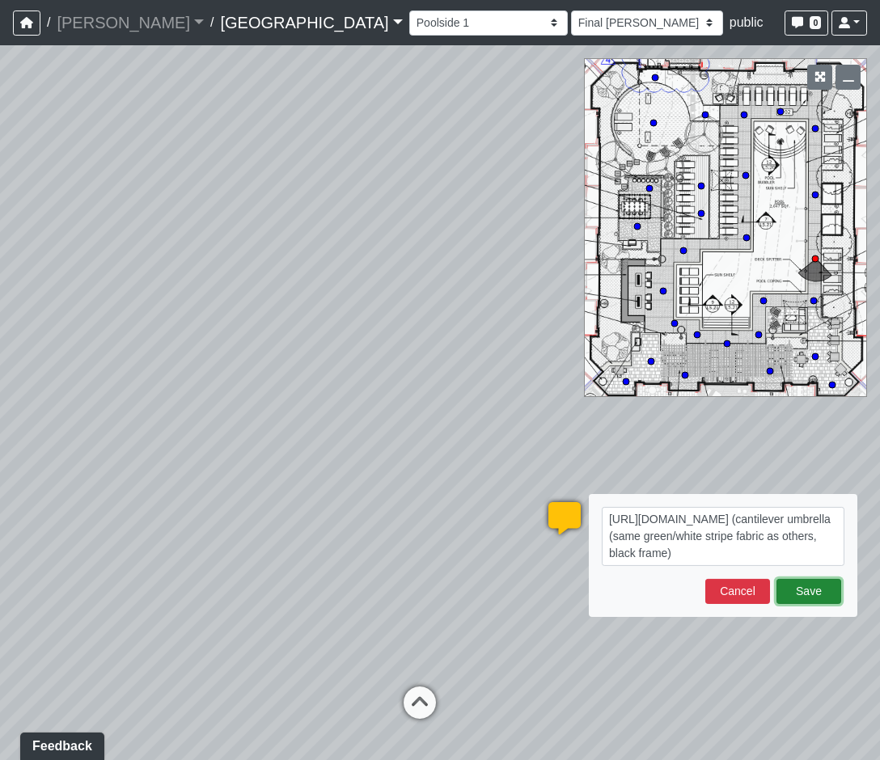
click at [792, 589] on button "Save" at bounding box center [808, 591] width 65 height 25
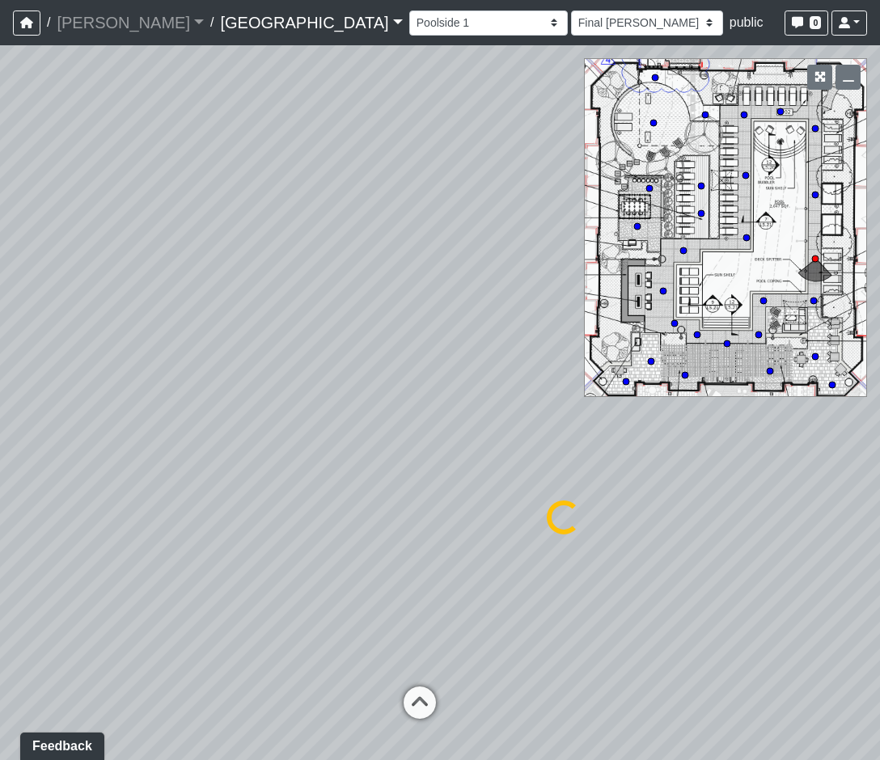
select select "uJQ2ezZvamJ3G1Hx6KeXs1"
select select "h3ebyGk32eUmSzz99H473o"
drag, startPoint x: 695, startPoint y: 568, endPoint x: 125, endPoint y: 386, distance: 599.1
click at [125, 386] on div "Loading... Pool Courtyard Entry 1 Loading... Main Lounge 2 Loading... Pool Cour…" at bounding box center [440, 402] width 880 height 715
